Goal: Find specific page/section: Find specific page/section

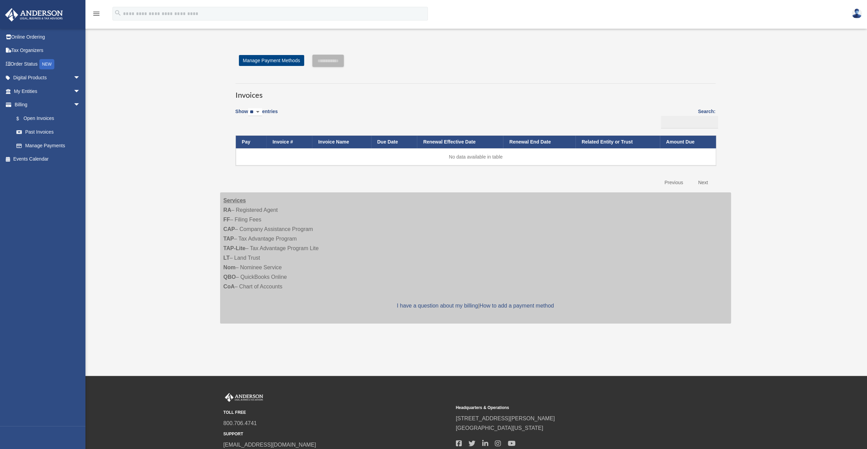
click at [464, 91] on h3 "Invoices" at bounding box center [475, 91] width 480 height 17
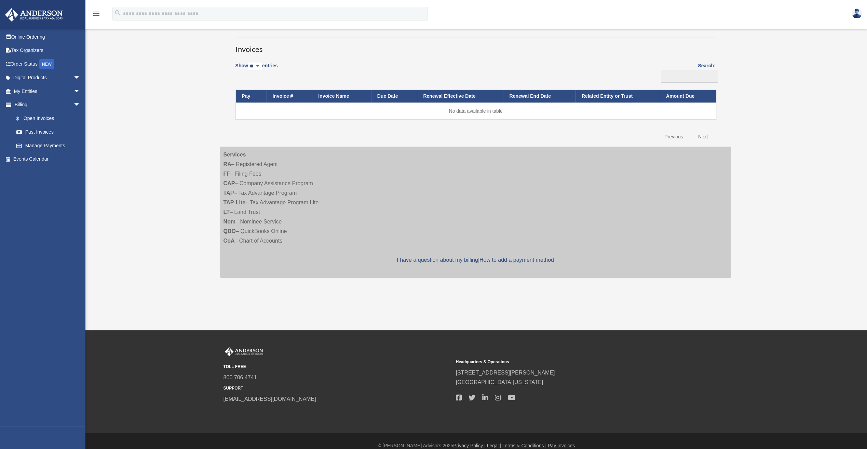
scroll to position [54, 0]
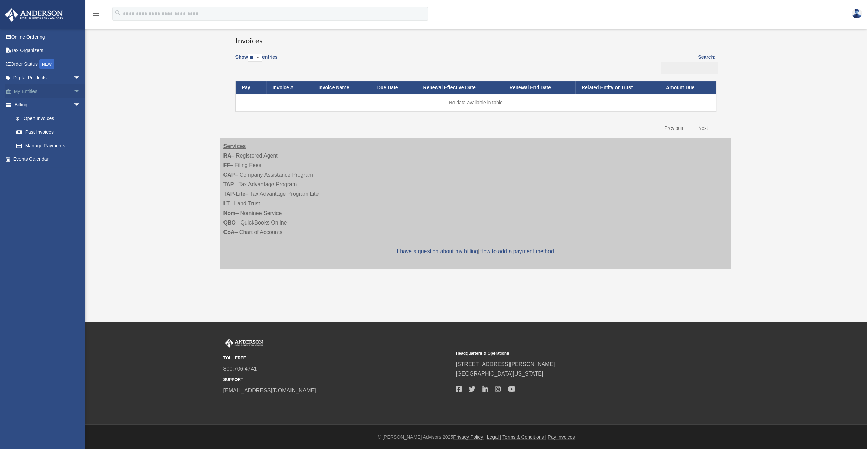
click at [45, 92] on link "My Entities arrow_drop_down" at bounding box center [48, 91] width 86 height 14
click at [74, 90] on span "arrow_drop_down" at bounding box center [80, 91] width 14 height 14
click at [40, 104] on link "Overview" at bounding box center [50, 105] width 81 height 14
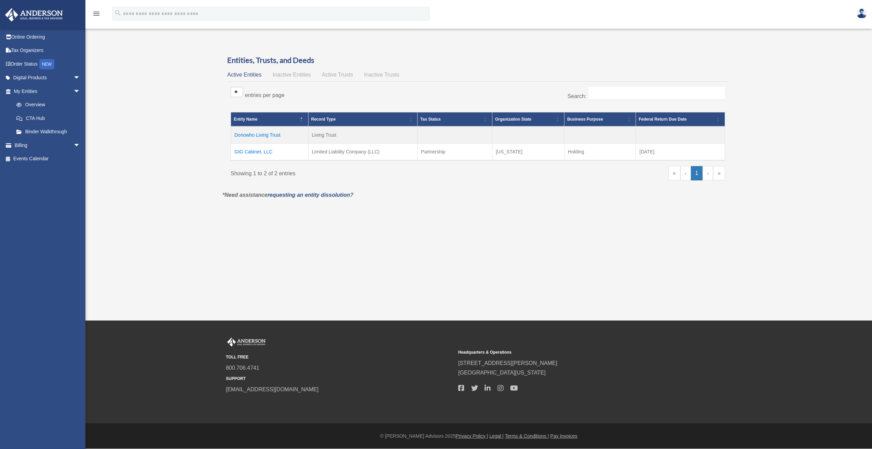
click at [253, 150] on td "GIG Cabinet, LLC" at bounding box center [270, 151] width 78 height 17
